Goal: Transaction & Acquisition: Download file/media

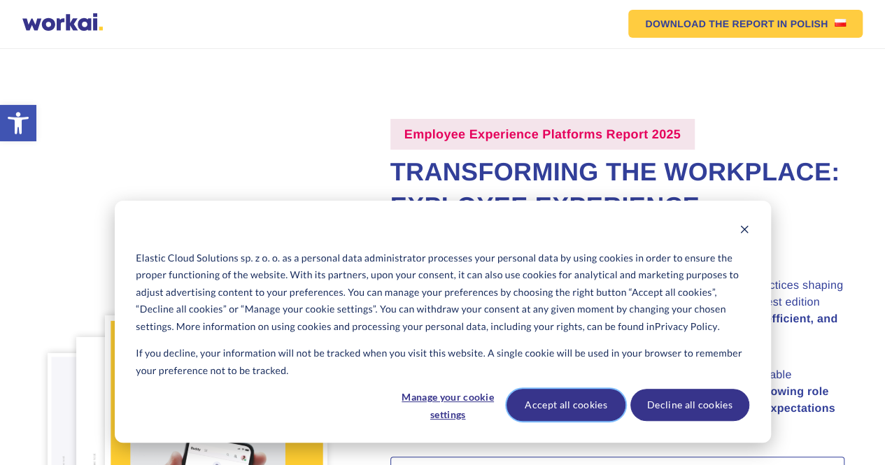
click at [571, 405] on button "Accept all cookies" at bounding box center [566, 405] width 119 height 32
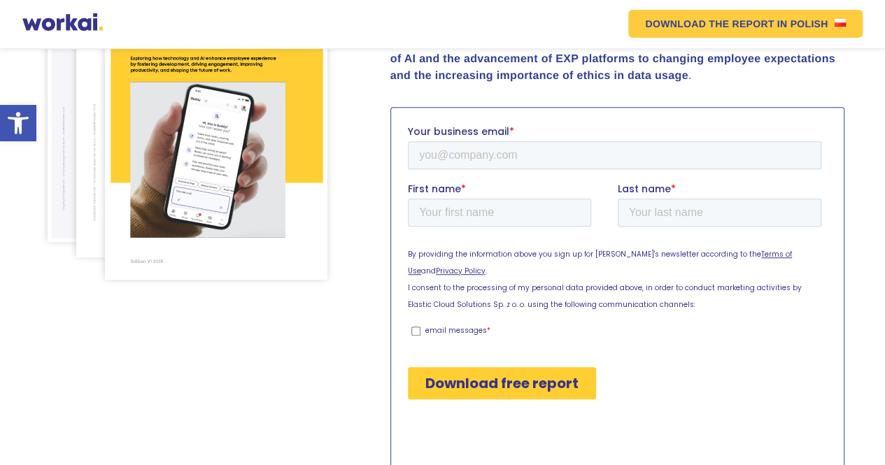
scroll to position [280, 0]
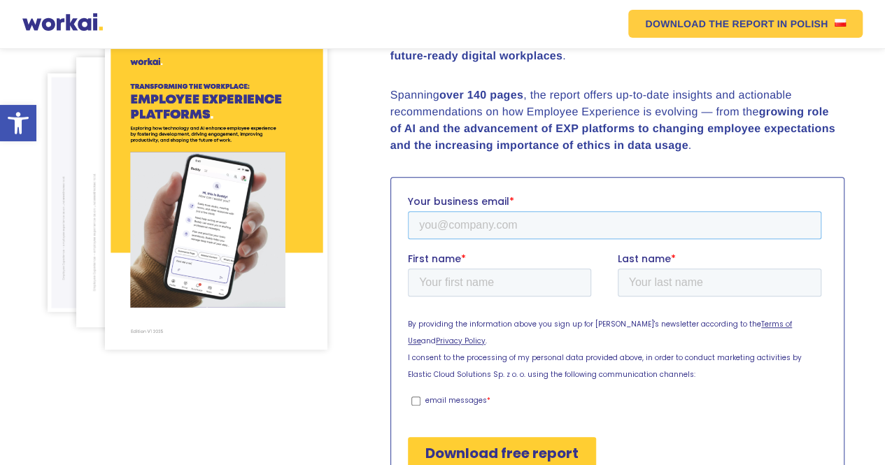
click at [524, 230] on input "Your business email *" at bounding box center [613, 225] width 413 height 28
type input "[EMAIL_ADDRESS][PERSON_NAME][DOMAIN_NAME]"
click at [472, 274] on input "First name *" at bounding box center [498, 282] width 183 height 28
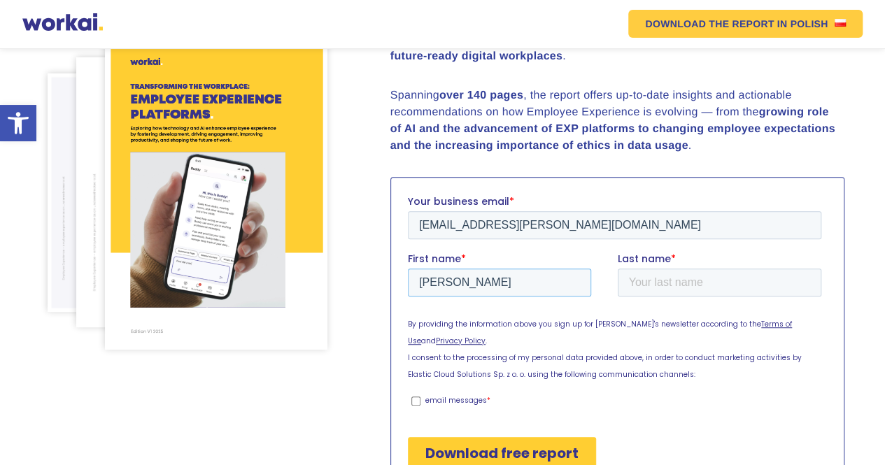
type input "[PERSON_NAME]"
click at [419, 396] on input "email messages *" at bounding box center [415, 400] width 9 height 9
checkbox input "true"
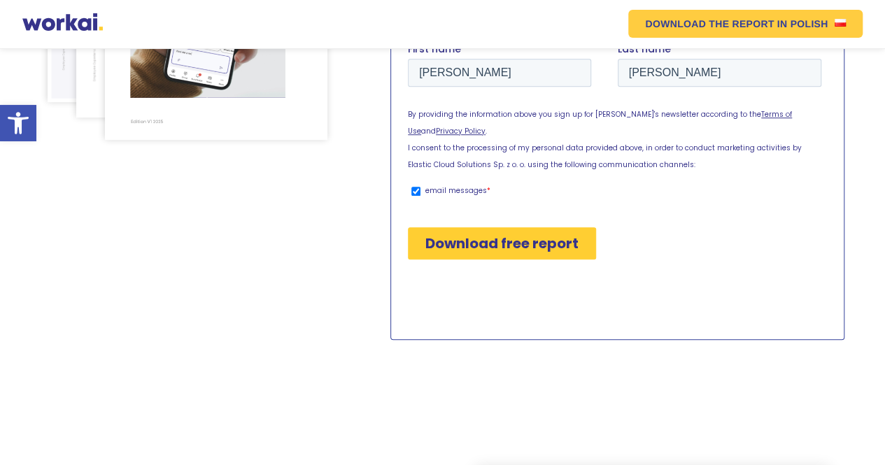
click at [508, 227] on input "Download free report" at bounding box center [501, 243] width 188 height 32
